Goal: Book appointment/travel/reservation

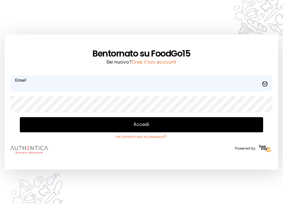
type input "**********"
click at [146, 128] on button "Accedi" at bounding box center [142, 124] width 244 height 15
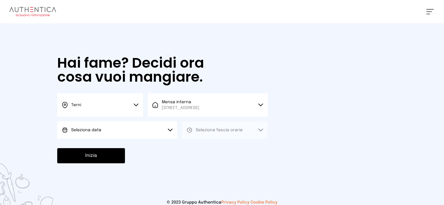
click at [168, 130] on icon at bounding box center [170, 130] width 5 height 3
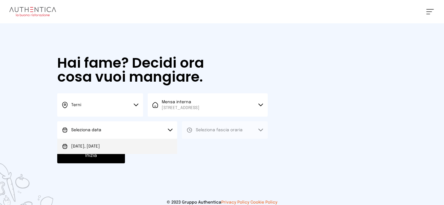
click at [141, 147] on li "[DATE], [DATE]" at bounding box center [117, 146] width 120 height 15
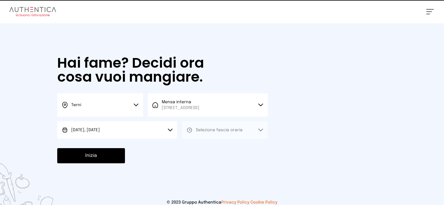
click at [252, 127] on button "Seleziona fascia oraria" at bounding box center [225, 130] width 86 height 18
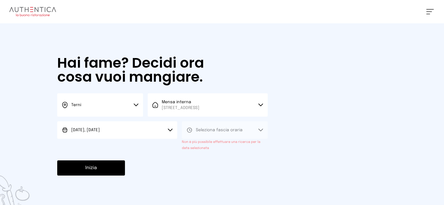
click at [287, 13] on button at bounding box center [430, 11] width 8 height 5
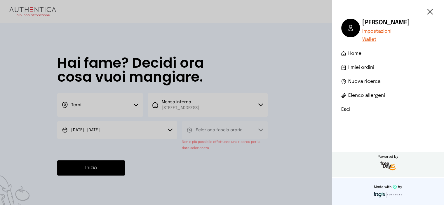
click at [287, 111] on li "Esci" at bounding box center [387, 109] width 93 height 7
